Goal: Task Accomplishment & Management: Manage account settings

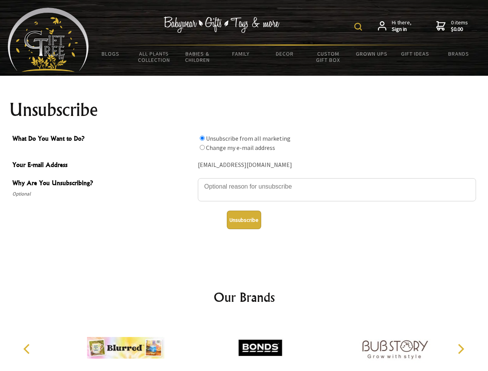
click at [359, 27] on img at bounding box center [358, 27] width 8 height 8
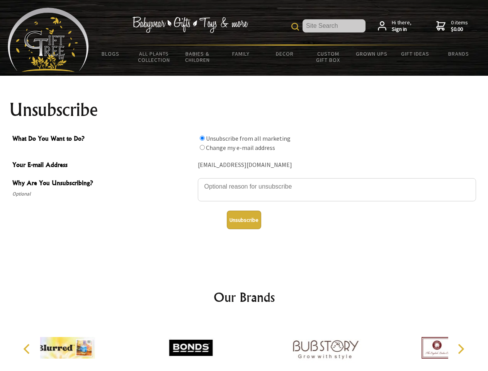
click at [244, 181] on textarea "Why Are You Unsubscribing?" at bounding box center [337, 189] width 278 height 23
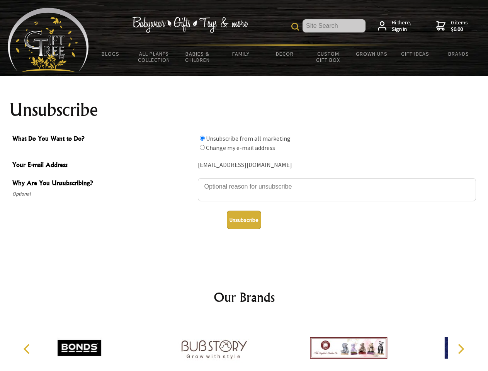
click at [202, 138] on input "What Do You Want to Do?" at bounding box center [202, 138] width 5 height 5
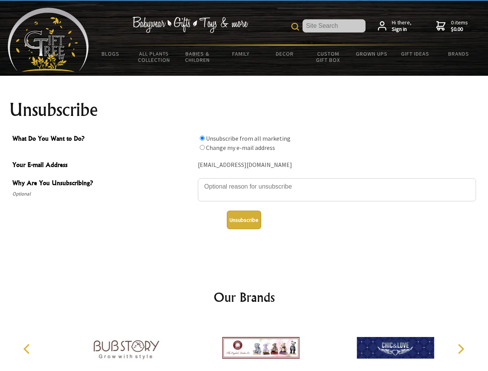
click at [202, 147] on input "What Do You Want to Do?" at bounding box center [202, 147] width 5 height 5
radio input "true"
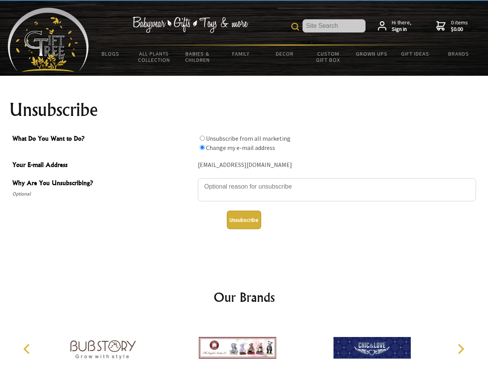
click at [244, 220] on button "Unsubscribe" at bounding box center [244, 219] width 34 height 19
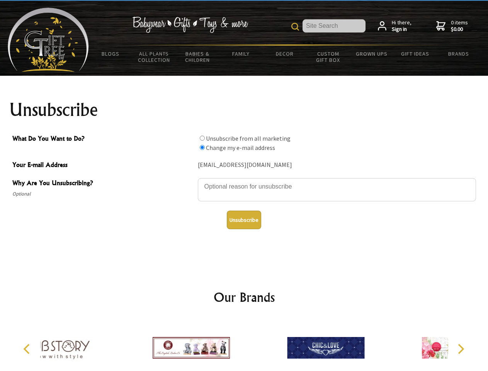
click at [28, 349] on icon "Previous" at bounding box center [27, 349] width 10 height 10
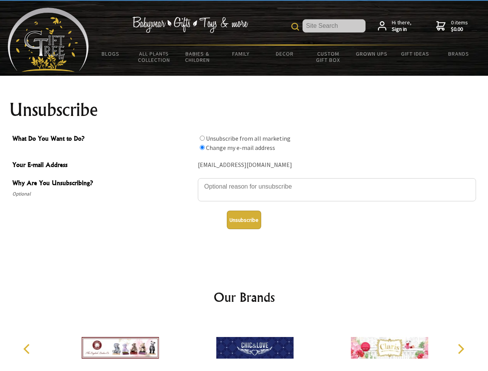
click at [460, 349] on icon "Next" at bounding box center [460, 349] width 10 height 10
